Goal: Task Accomplishment & Management: Use online tool/utility

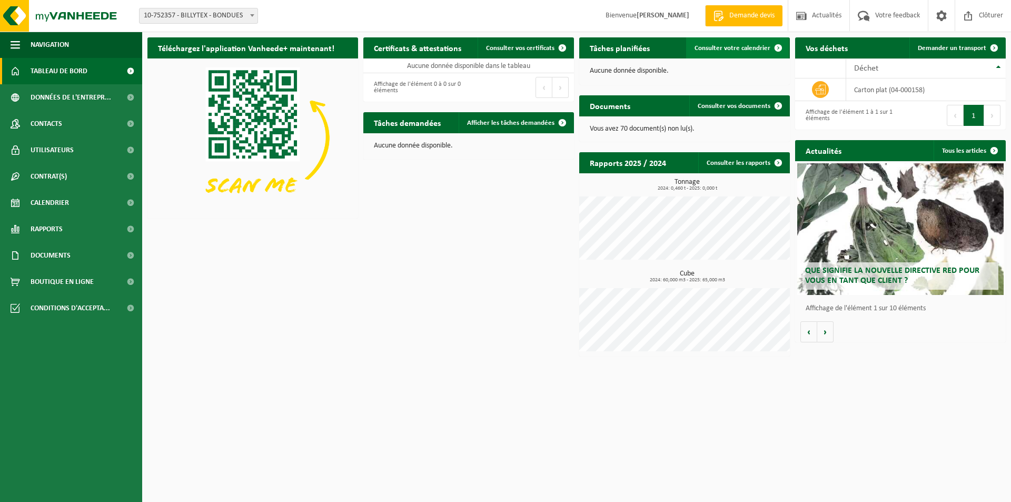
click at [711, 47] on span "Consulter votre calendrier" at bounding box center [733, 48] width 76 height 7
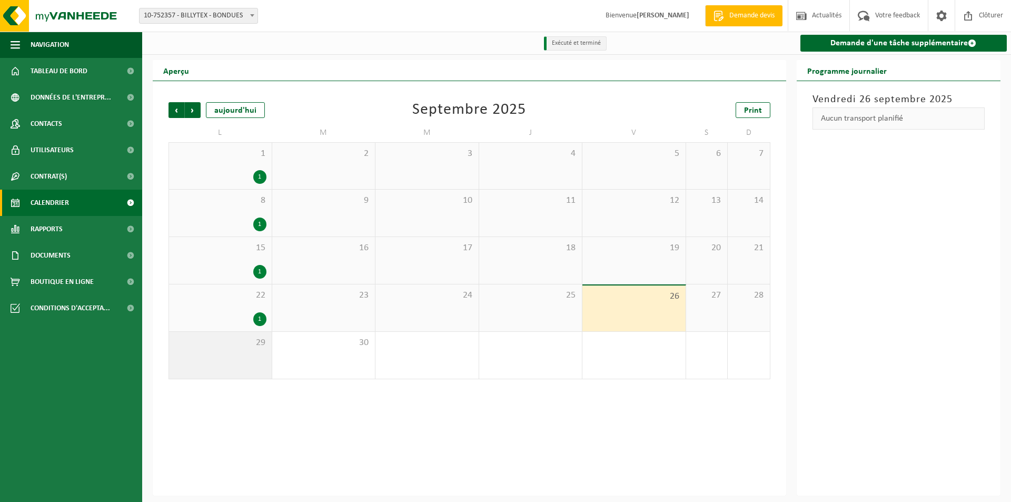
click at [243, 361] on div "29" at bounding box center [220, 355] width 103 height 47
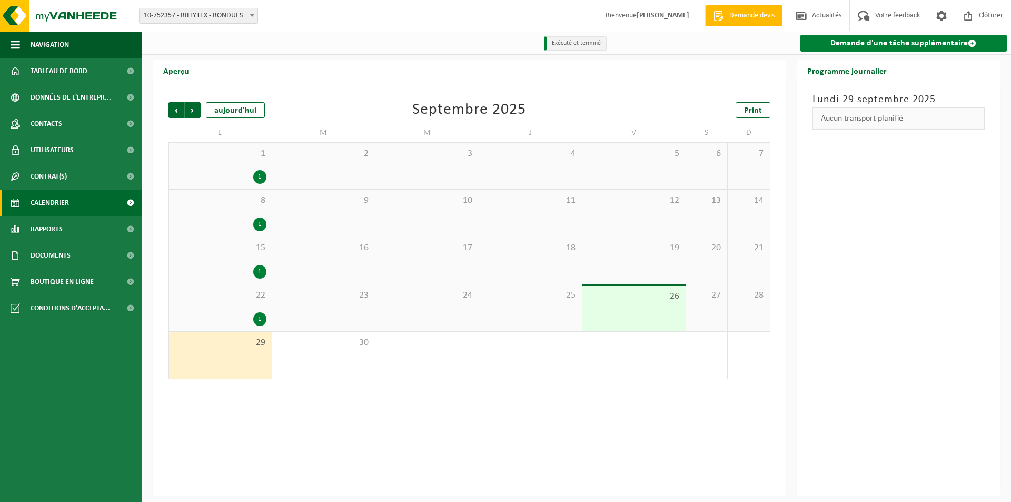
click at [874, 45] on link "Demande d'une tâche supplémentaire" at bounding box center [903, 43] width 207 height 17
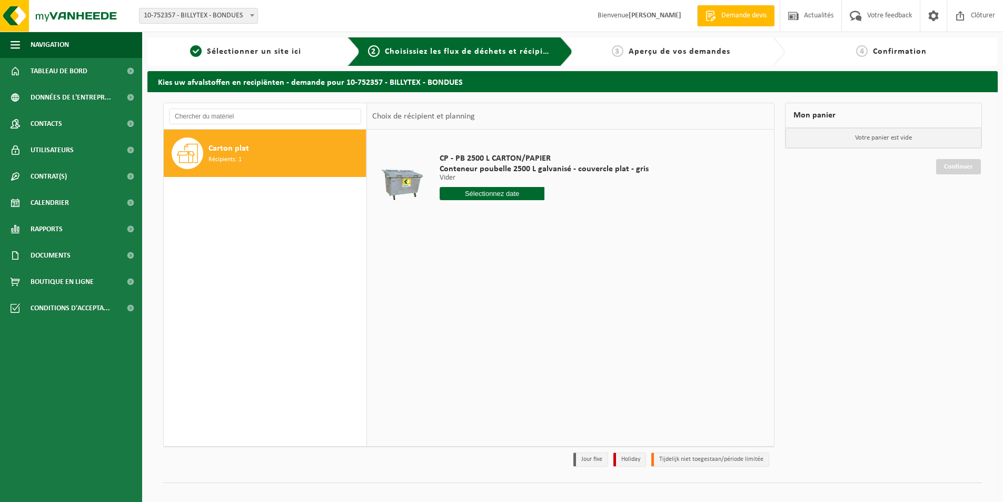
click at [281, 157] on div "Carton plat Récipients: 1" at bounding box center [286, 153] width 155 height 32
click at [541, 191] on div at bounding box center [544, 193] width 209 height 13
click at [533, 192] on input "text" at bounding box center [492, 193] width 105 height 13
click at [444, 317] on div "29" at bounding box center [449, 320] width 18 height 17
type input "à partir de 2025-09-29"
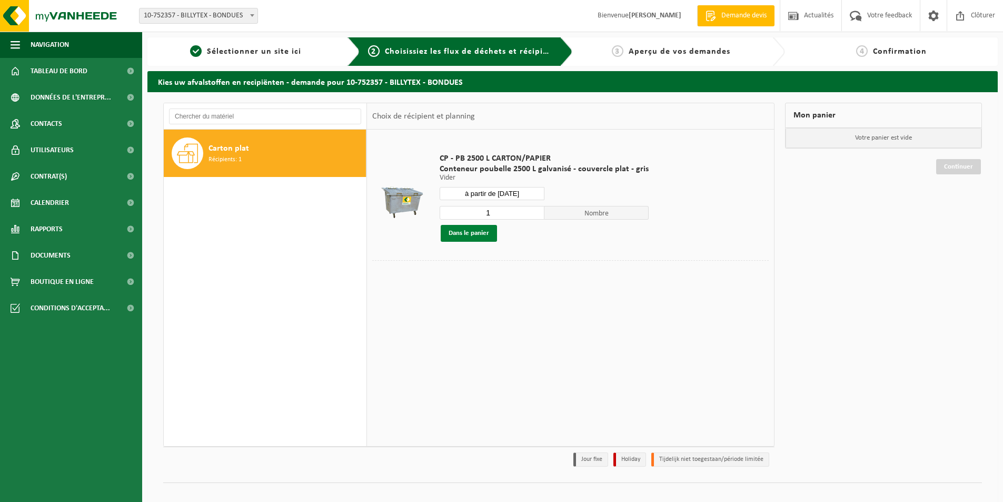
click at [483, 234] on button "Dans le panier" at bounding box center [469, 233] width 56 height 17
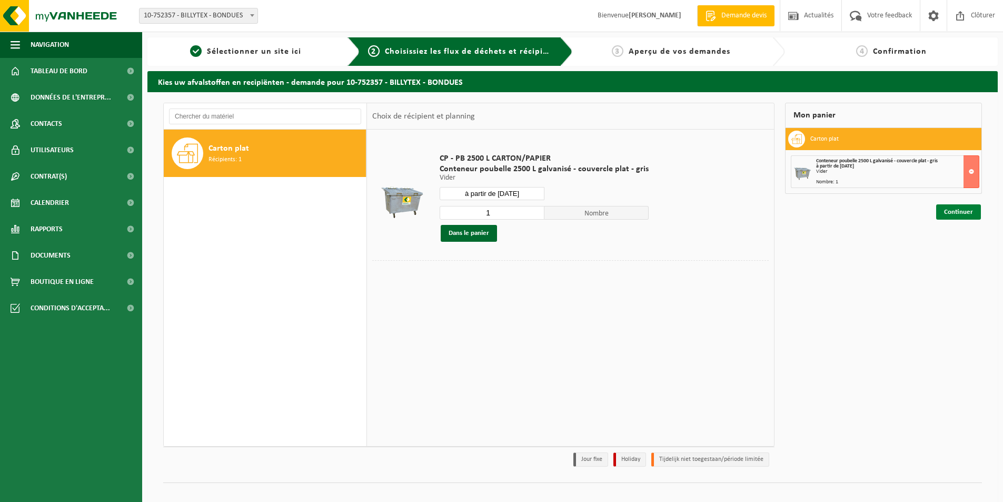
click at [956, 211] on link "Continuer" at bounding box center [958, 211] width 45 height 15
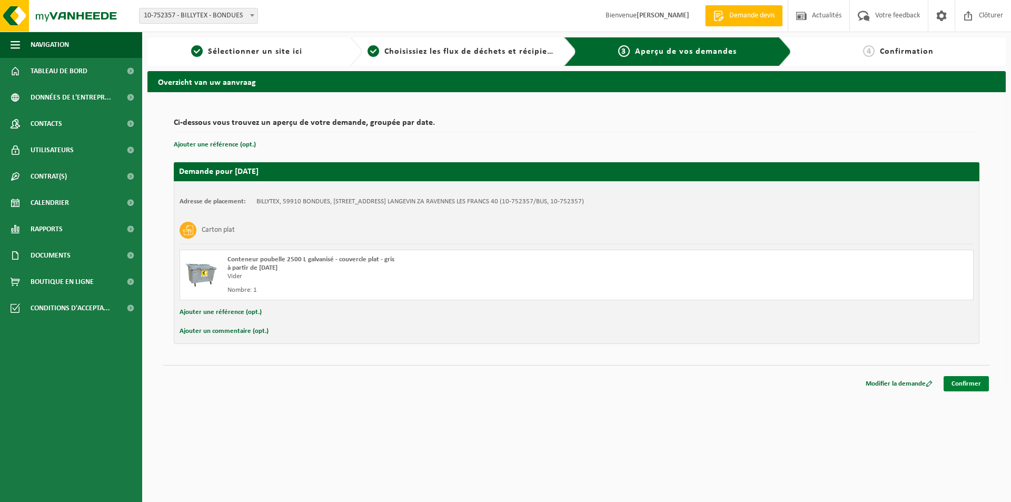
click at [968, 387] on link "Confirmer" at bounding box center [966, 383] width 45 height 15
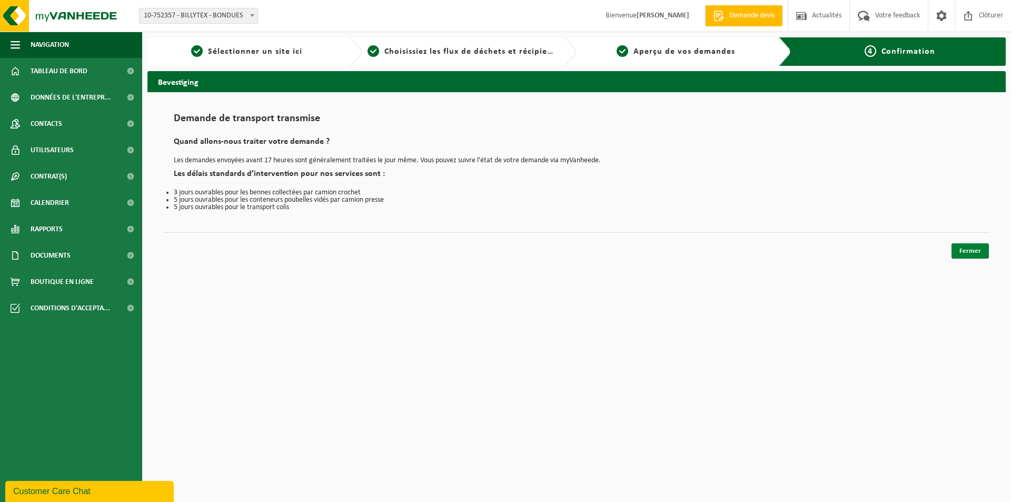
click at [981, 250] on link "Fermer" at bounding box center [969, 250] width 37 height 15
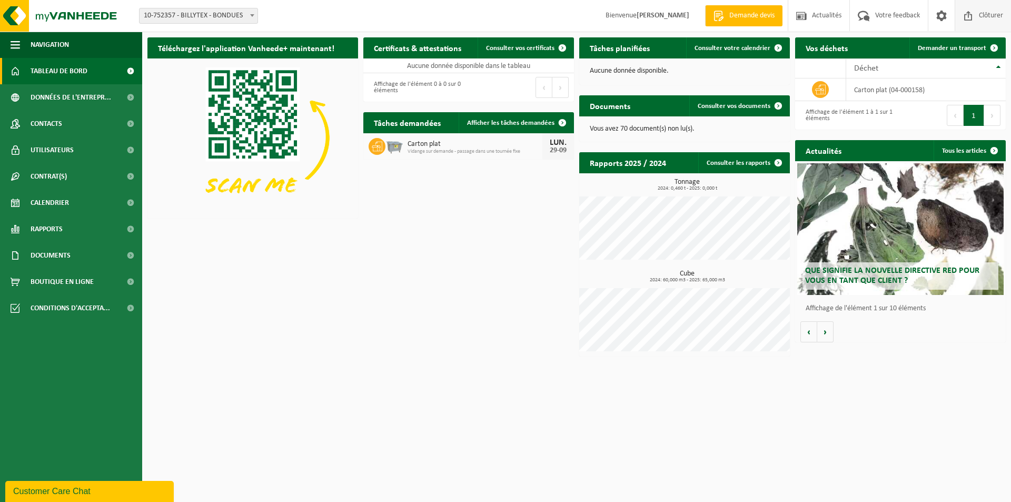
click at [996, 16] on span "Clôturer" at bounding box center [990, 15] width 29 height 31
